Goal: Transaction & Acquisition: Purchase product/service

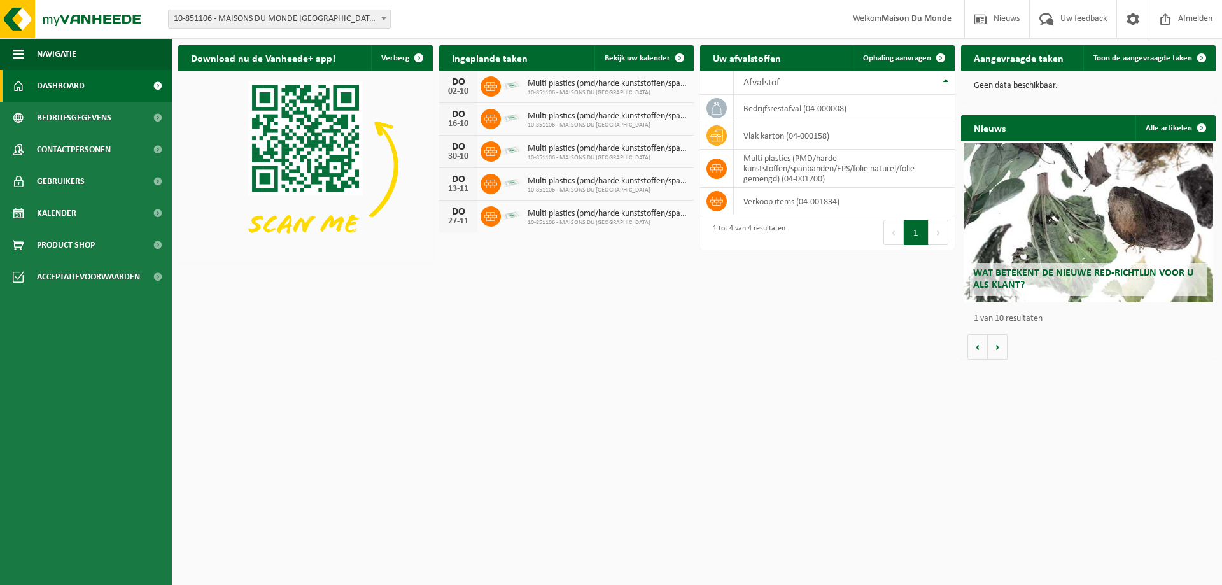
click at [598, 396] on html "Vestiging: 10-851106 - MAISONS DU MONDE OOSTENDE - OOSTENDE 10-851106 - MAISONS…" at bounding box center [611, 292] width 1222 height 585
click at [74, 240] on span "Product Shop" at bounding box center [66, 245] width 58 height 32
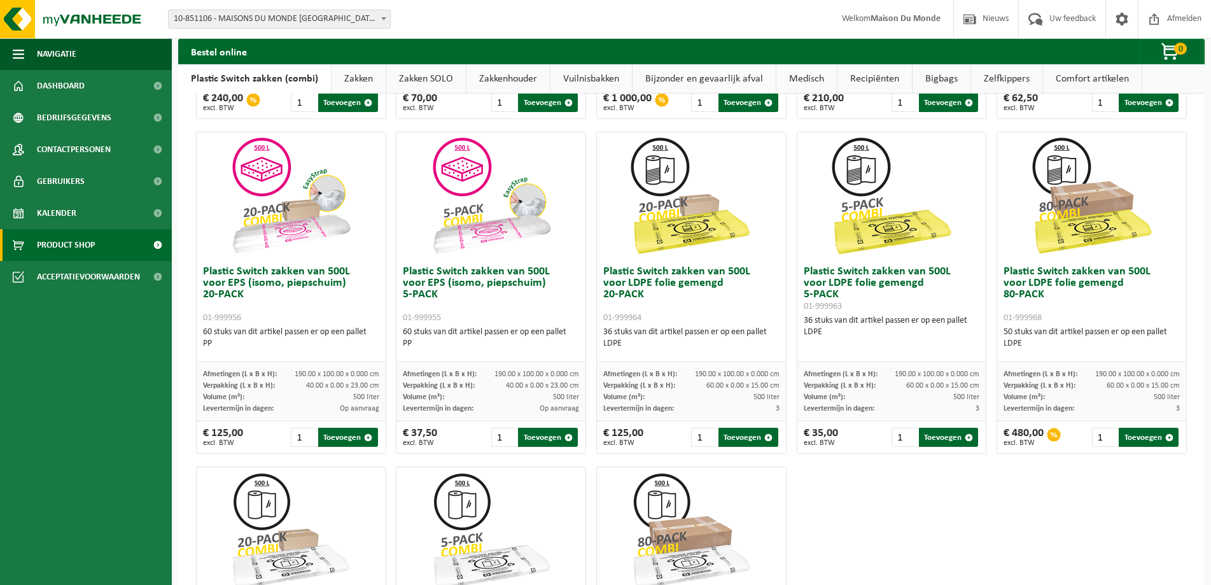
scroll to position [382, 0]
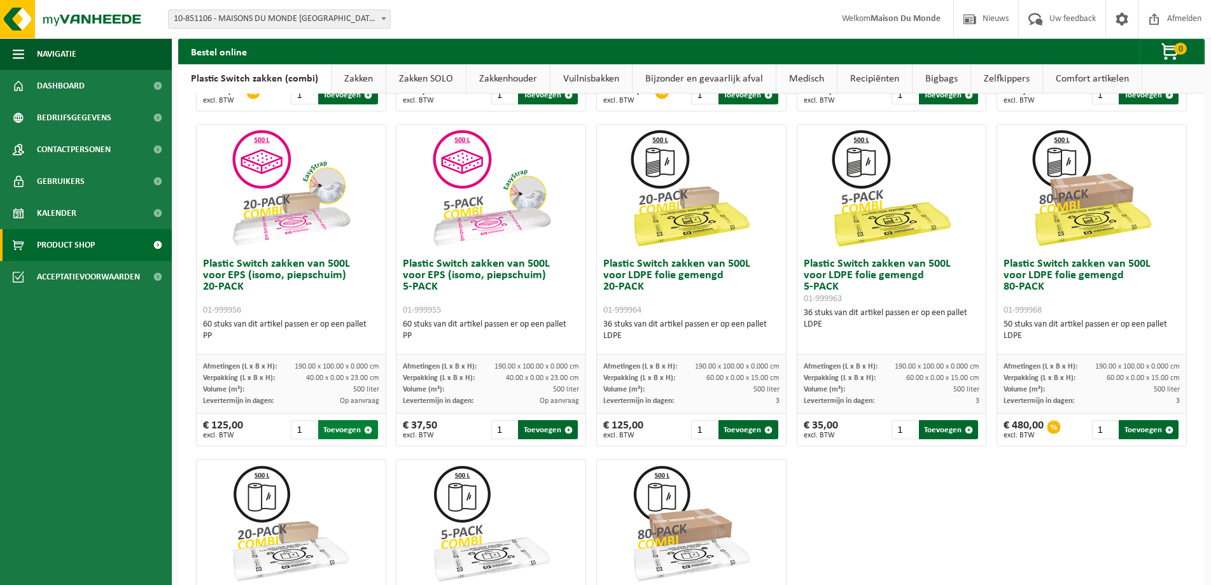
click at [343, 428] on button "Toevoegen" at bounding box center [348, 429] width 60 height 19
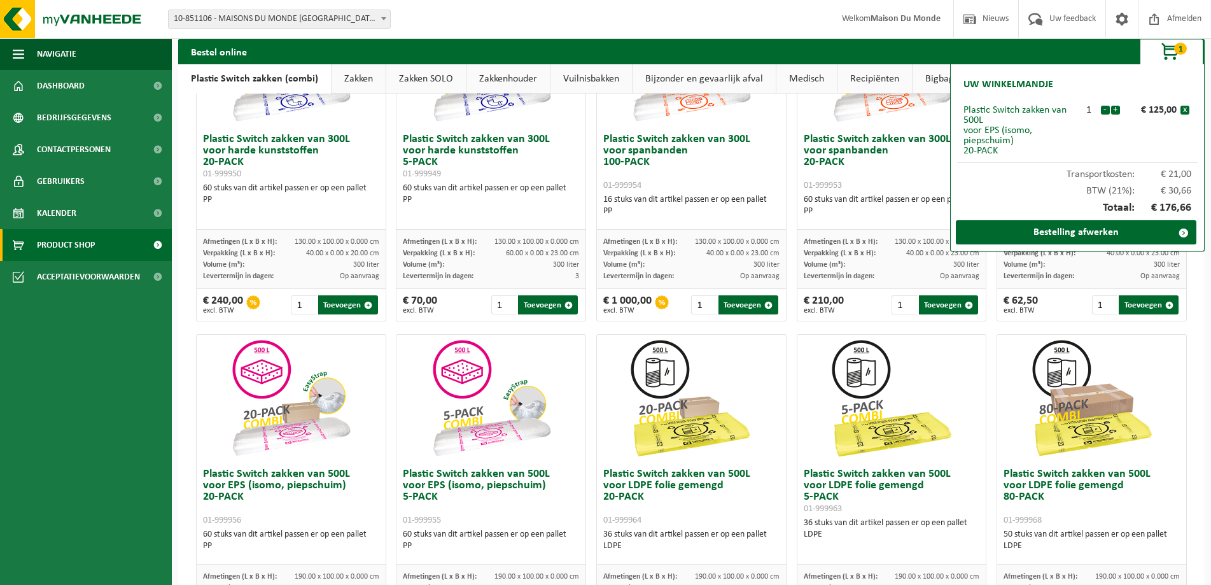
scroll to position [191, 0]
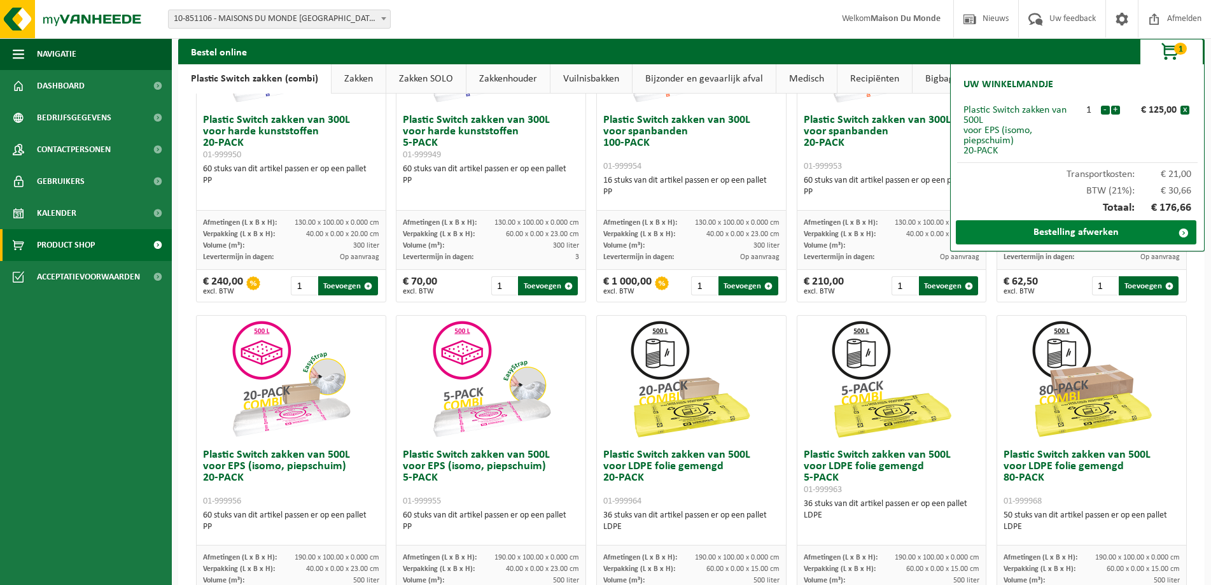
click at [1063, 231] on link "Bestelling afwerken" at bounding box center [1076, 232] width 241 height 24
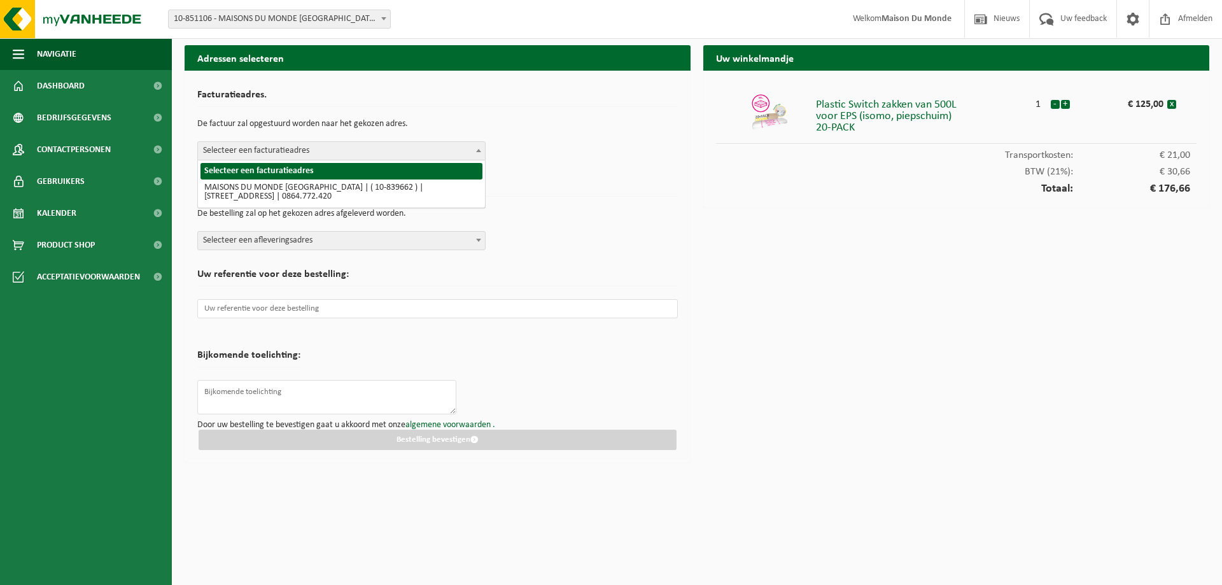
click at [274, 150] on span "Selecteer een facturatieadres" at bounding box center [341, 151] width 287 height 18
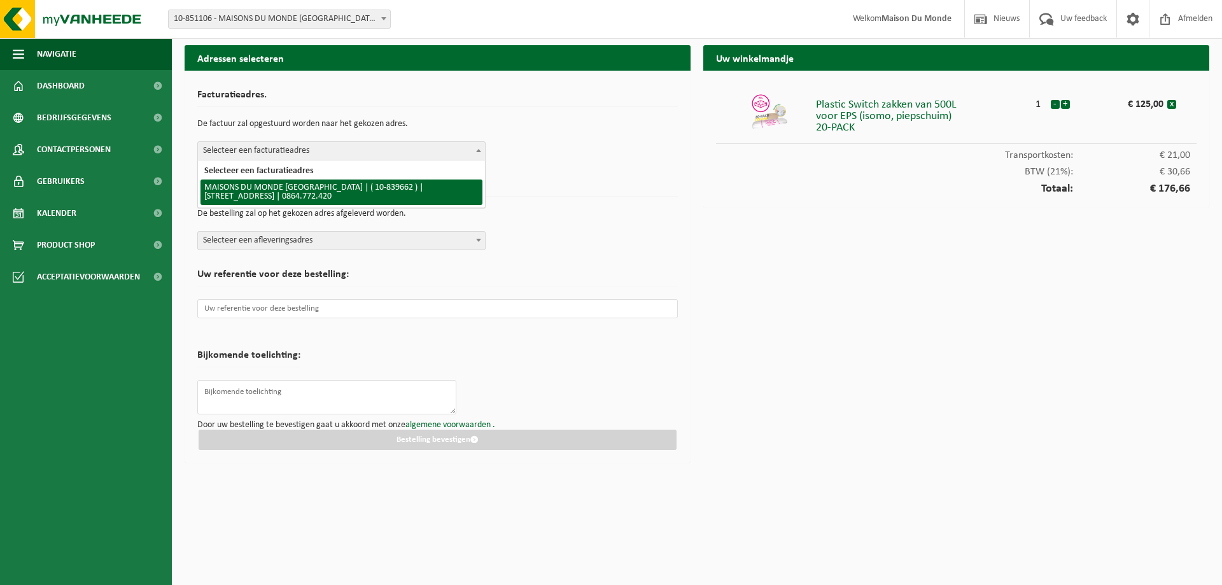
select select "97552"
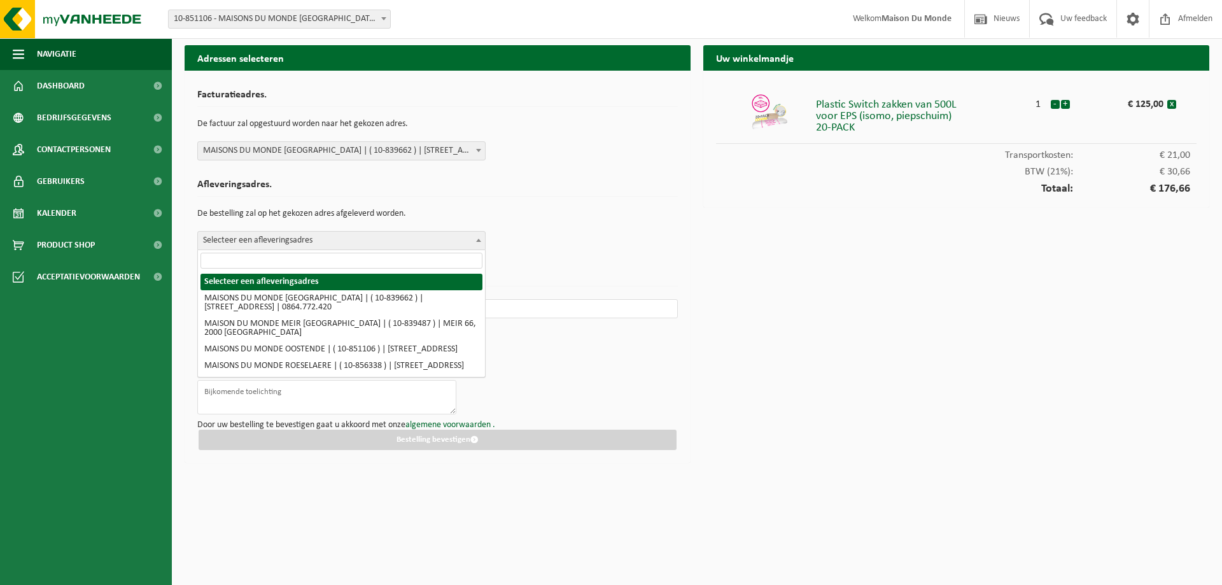
click at [279, 242] on span "Selecteer een afleveringsadres" at bounding box center [341, 241] width 287 height 18
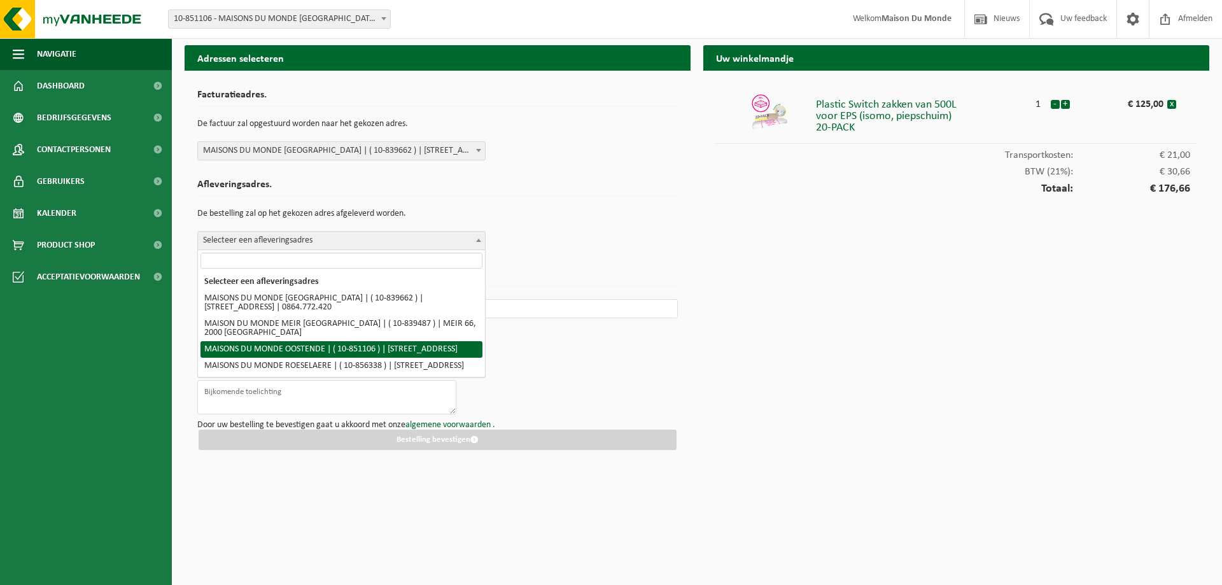
select select "97553"
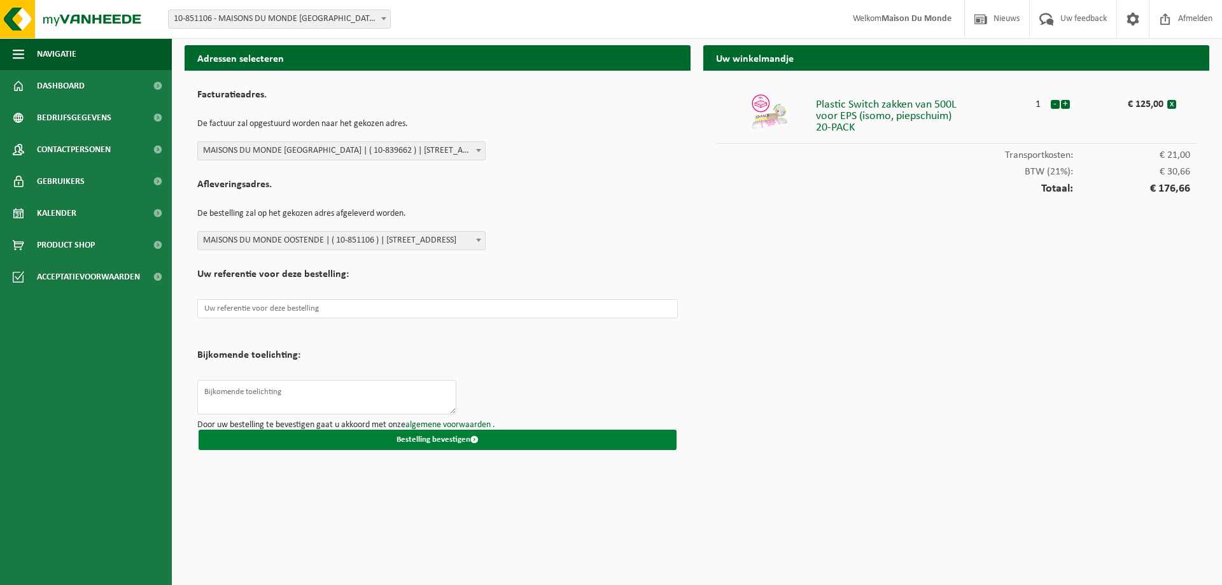
click at [444, 440] on button "Bestelling bevestigen" at bounding box center [438, 440] width 478 height 20
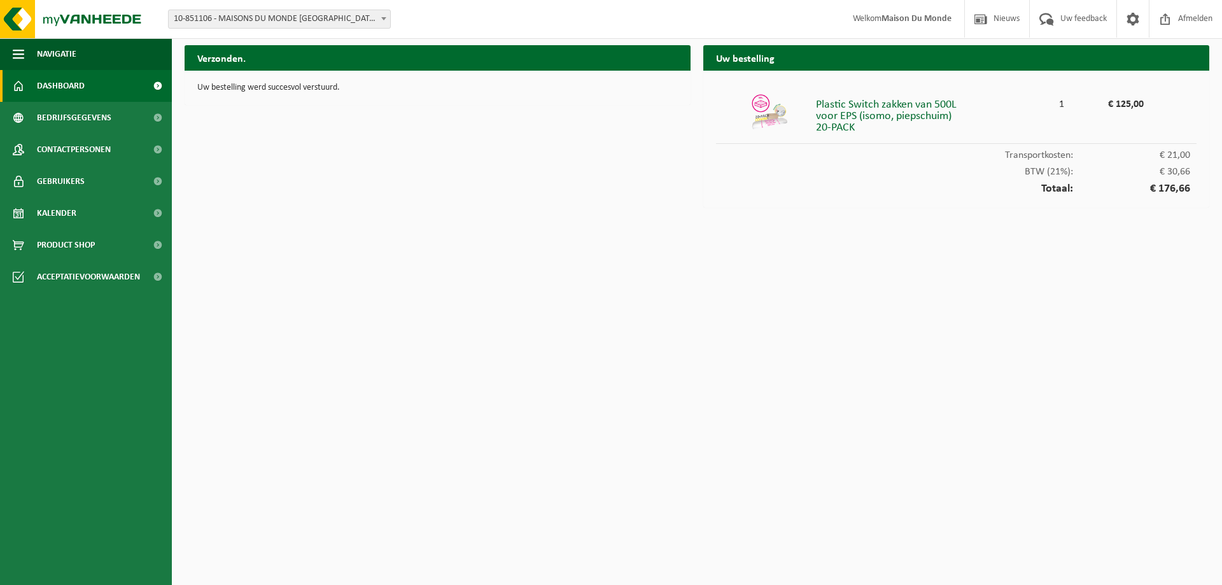
click at [64, 85] on span "Dashboard" at bounding box center [61, 86] width 48 height 32
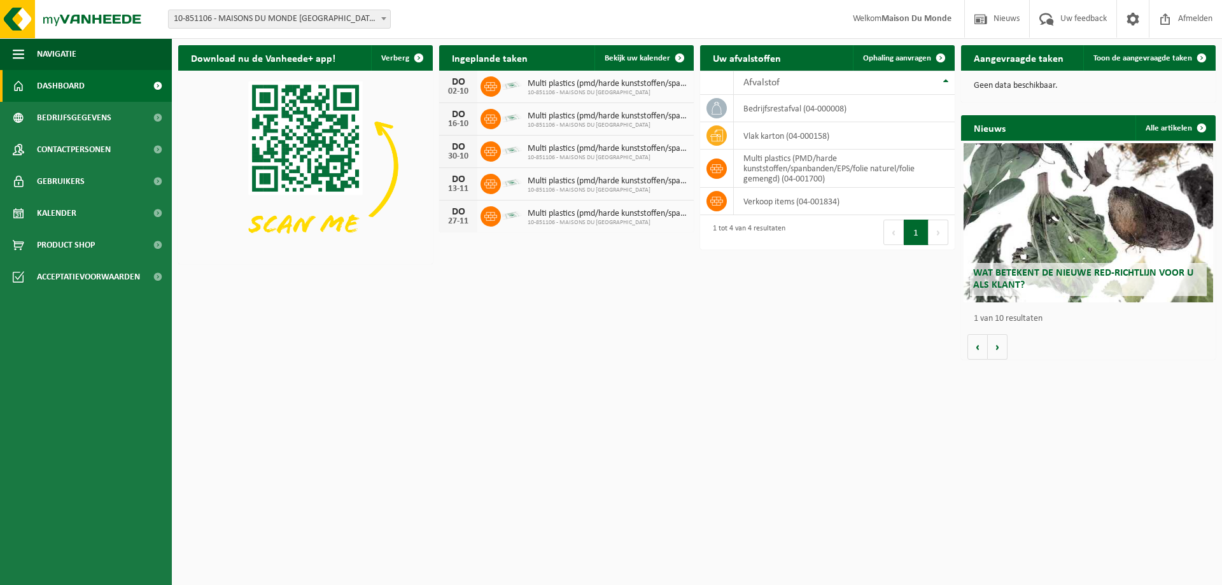
click at [643, 357] on div "Download nu de Vanheede+ app! Verberg Ingeplande taken Bekijk uw kalender [DATE…" at bounding box center [697, 202] width 1044 height 327
